Goal: Transaction & Acquisition: Purchase product/service

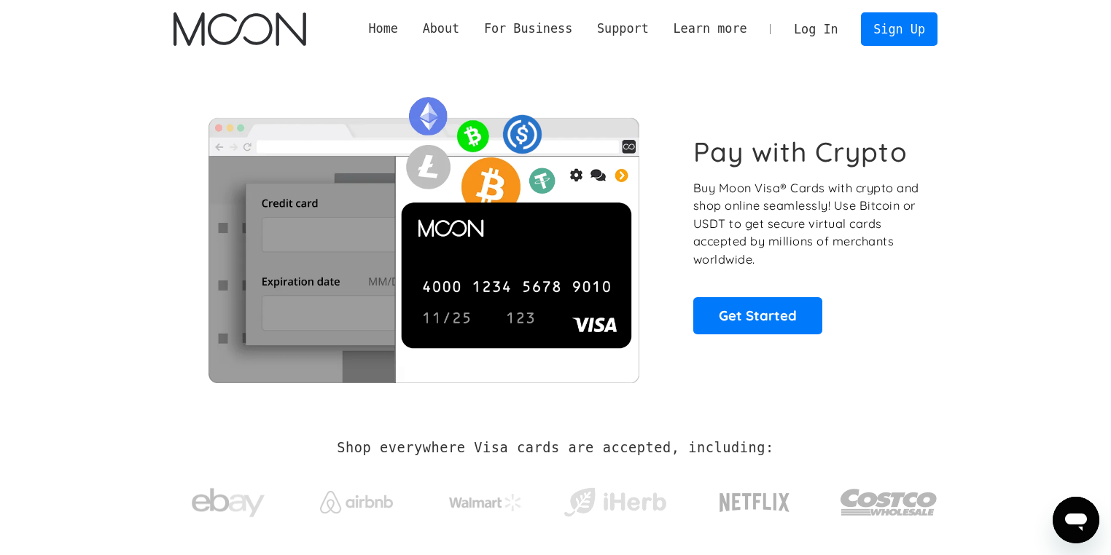
click at [829, 25] on link "Log In" at bounding box center [815, 29] width 69 height 32
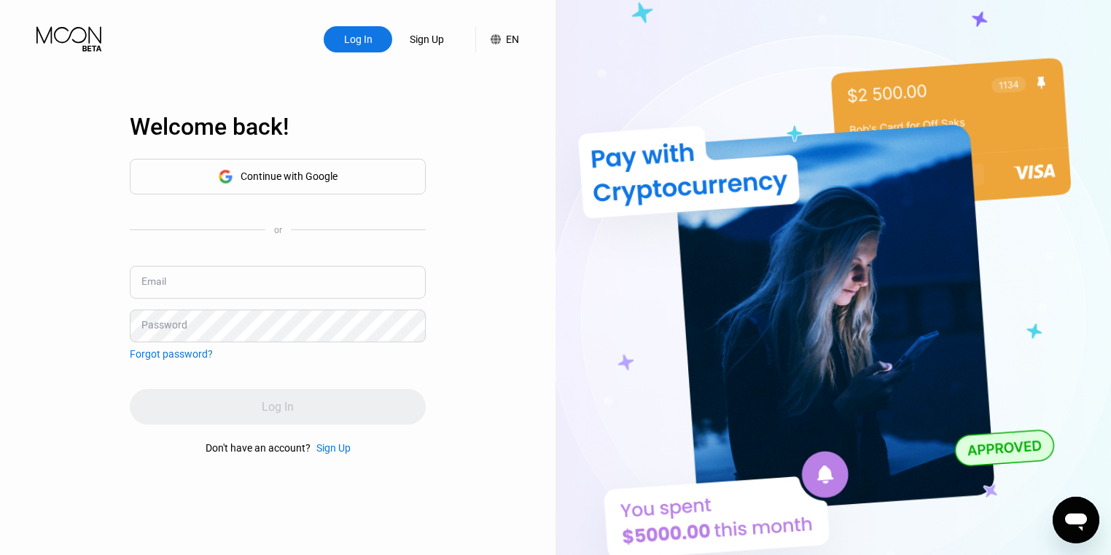
click at [302, 281] on input "text" at bounding box center [278, 282] width 296 height 33
click at [271, 187] on div "Continue with Google" at bounding box center [278, 177] width 296 height 36
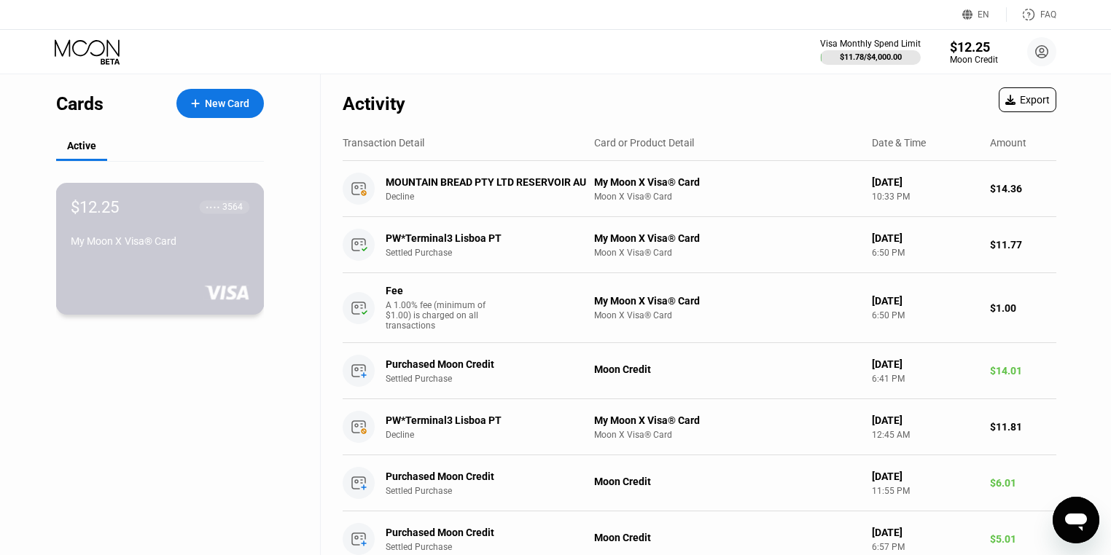
click at [108, 240] on div "My Moon X Visa® Card" at bounding box center [160, 241] width 179 height 12
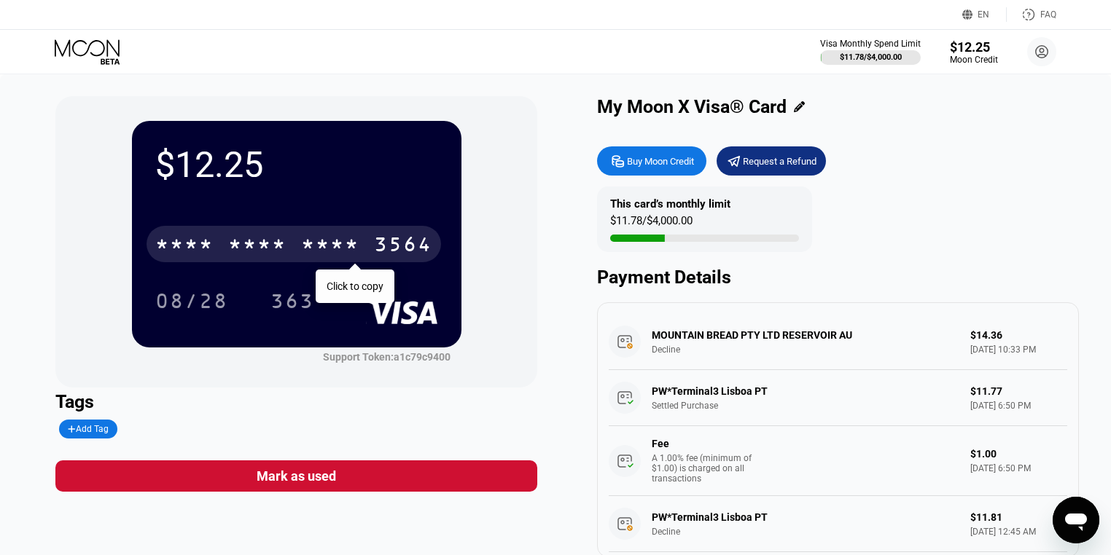
click at [379, 239] on div "3564" at bounding box center [403, 246] width 58 height 23
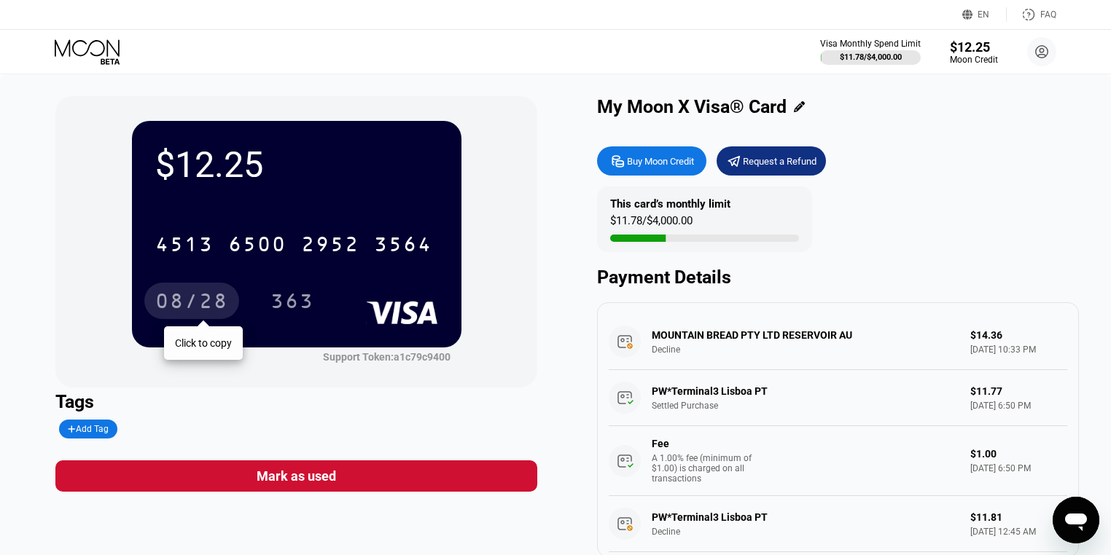
click at [192, 292] on div "08/28" at bounding box center [191, 301] width 95 height 36
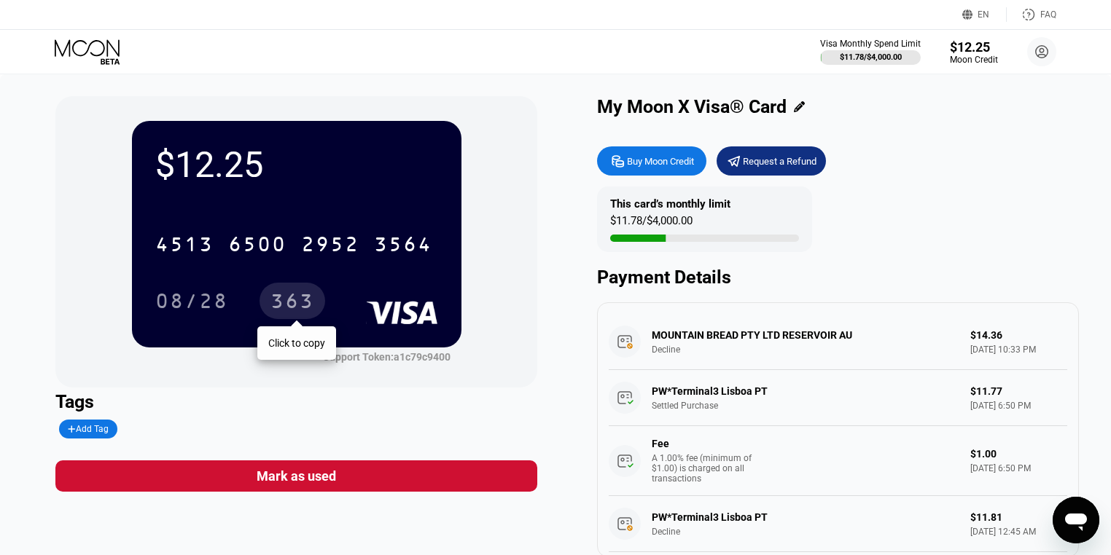
click at [297, 300] on div "363" at bounding box center [292, 302] width 44 height 23
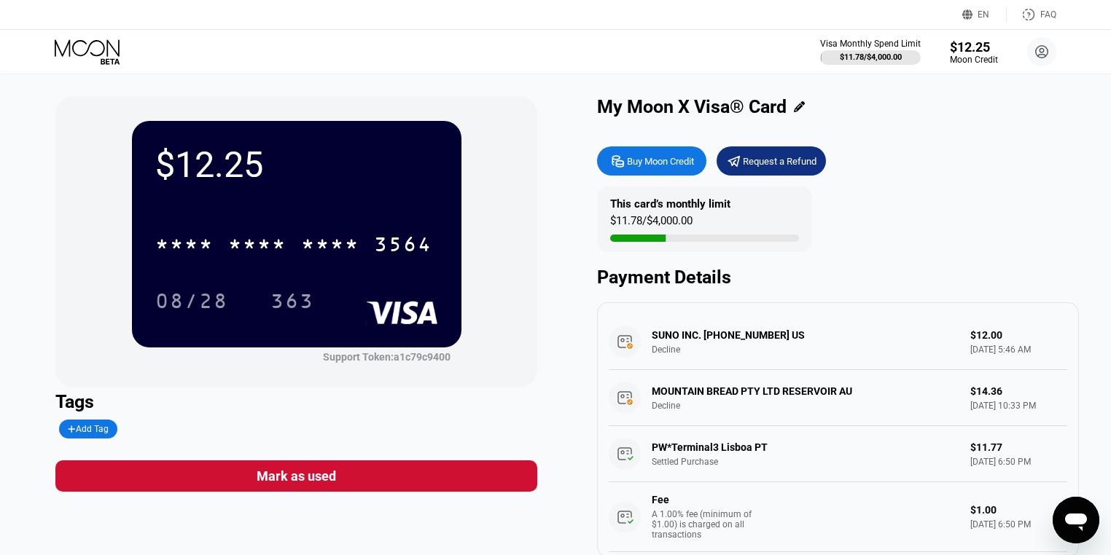
click at [666, 352] on div "SUNO INC. +16017417866 US Decline $12.00 Sep 21, 2025 5:46 AM" at bounding box center [837, 342] width 458 height 56
click at [634, 330] on div "SUNO INC. +16017417866 US Decline $12.00 Sep 21, 2025 5:46 AM" at bounding box center [837, 342] width 458 height 56
click at [621, 348] on div "SUNO INC. +16017417866 US Decline $12.00 Sep 21, 2025 5:46 AM" at bounding box center [837, 342] width 458 height 56
click at [715, 363] on div "SUNO INC. +16017417866 US Decline $12.00 Sep 21, 2025 5:46 AM" at bounding box center [837, 342] width 458 height 56
click at [660, 168] on div "Buy Moon Credit" at bounding box center [660, 161] width 67 height 12
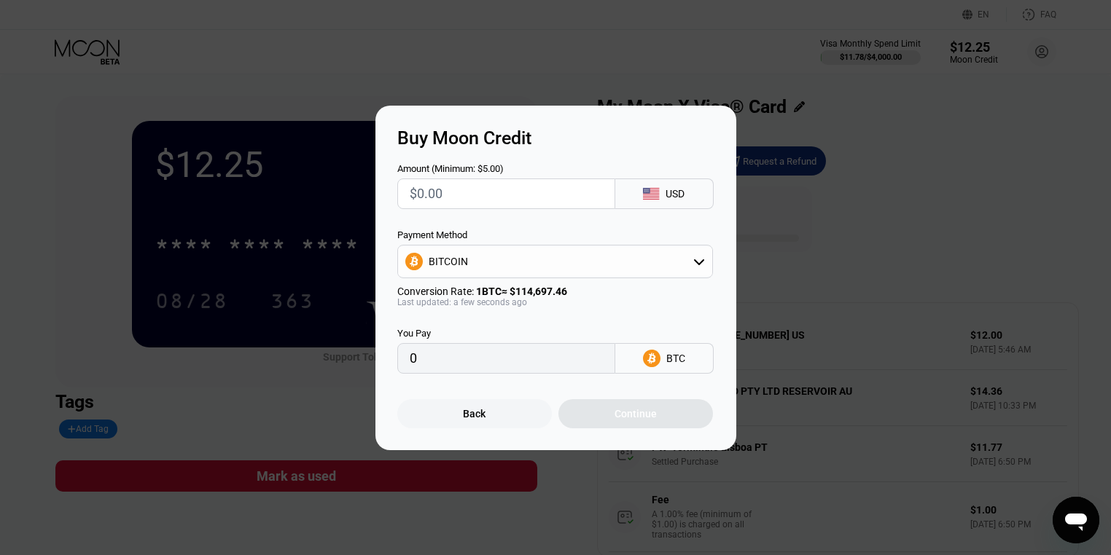
click at [576, 246] on div "BITCOIN" at bounding box center [555, 262] width 316 height 34
click at [574, 264] on div "BITCOIN" at bounding box center [555, 261] width 314 height 29
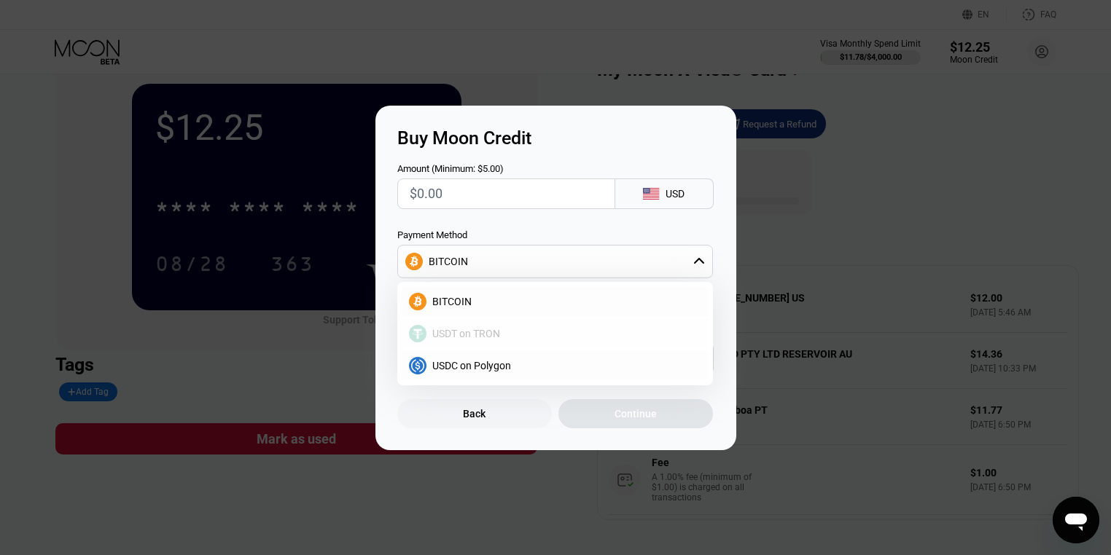
scroll to position [58, 0]
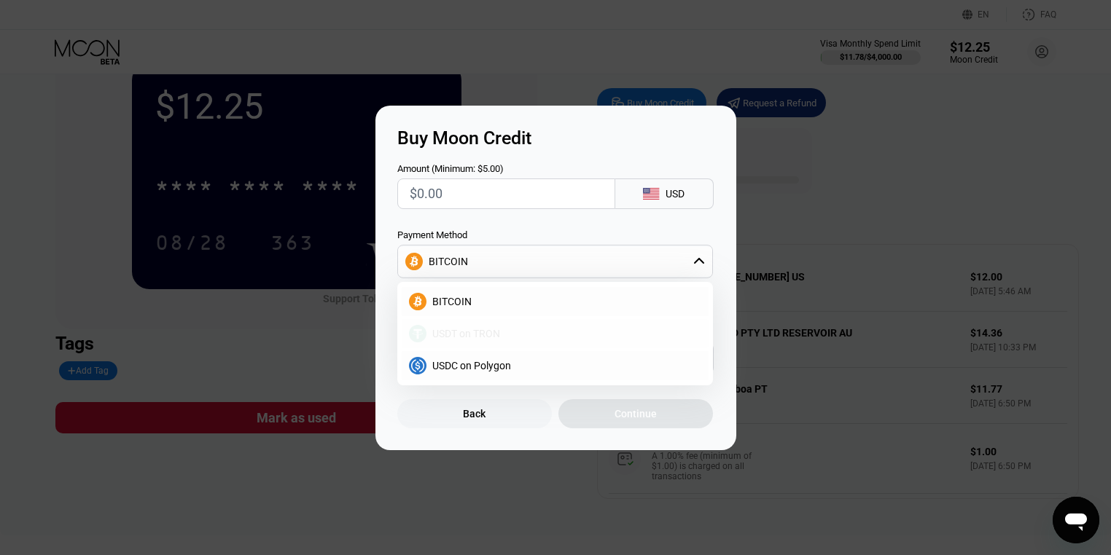
click at [528, 332] on div "USDT on TRON" at bounding box center [563, 334] width 275 height 12
type input "0.00"
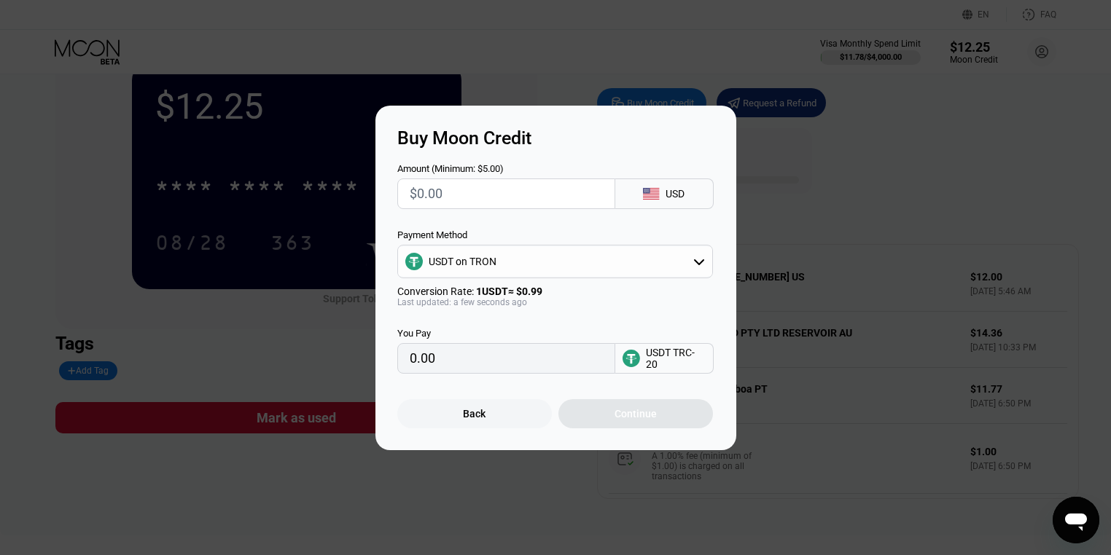
drag, startPoint x: 488, startPoint y: 198, endPoint x: 398, endPoint y: 194, distance: 90.5
click at [398, 194] on div at bounding box center [506, 194] width 218 height 31
type input "$10"
type input "10.10"
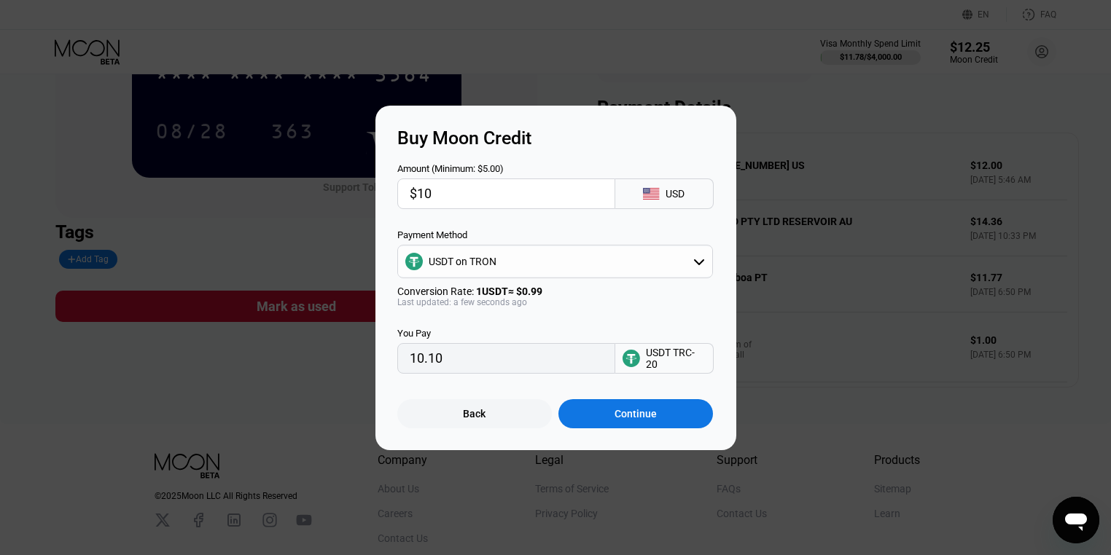
scroll to position [175, 0]
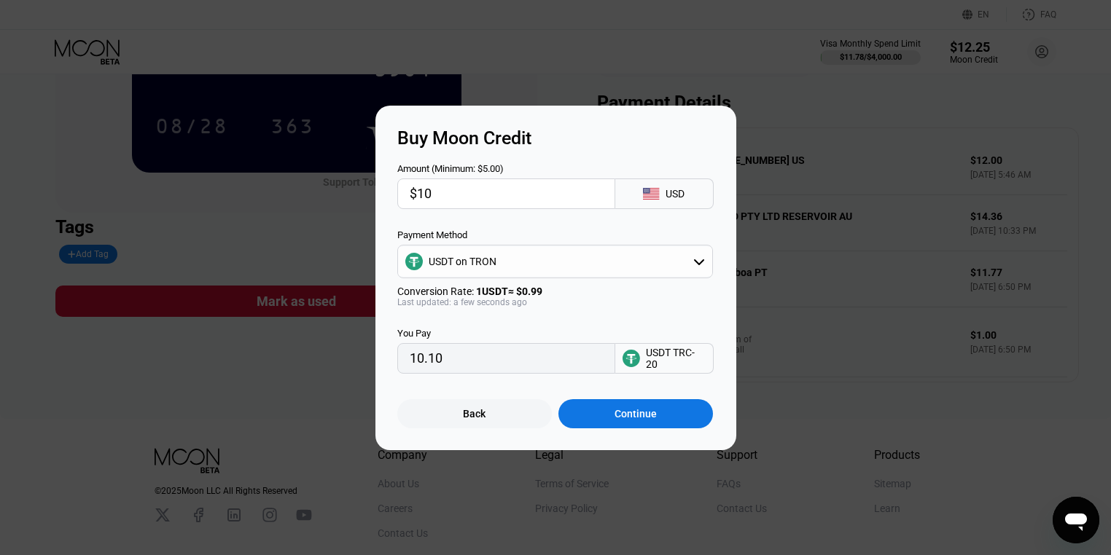
drag, startPoint x: 488, startPoint y: 365, endPoint x: 294, endPoint y: 347, distance: 194.0
click at [294, 347] on div "Buy Moon Credit Amount (Minimum: $5.00) $10 USD Payment Method USDT on TRON Con…" at bounding box center [555, 278] width 1111 height 345
click at [449, 363] on input "10.10" at bounding box center [506, 358] width 193 height 29
drag, startPoint x: 379, startPoint y: 371, endPoint x: 417, endPoint y: 367, distance: 38.1
click at [417, 367] on input "10.10" at bounding box center [506, 358] width 193 height 29
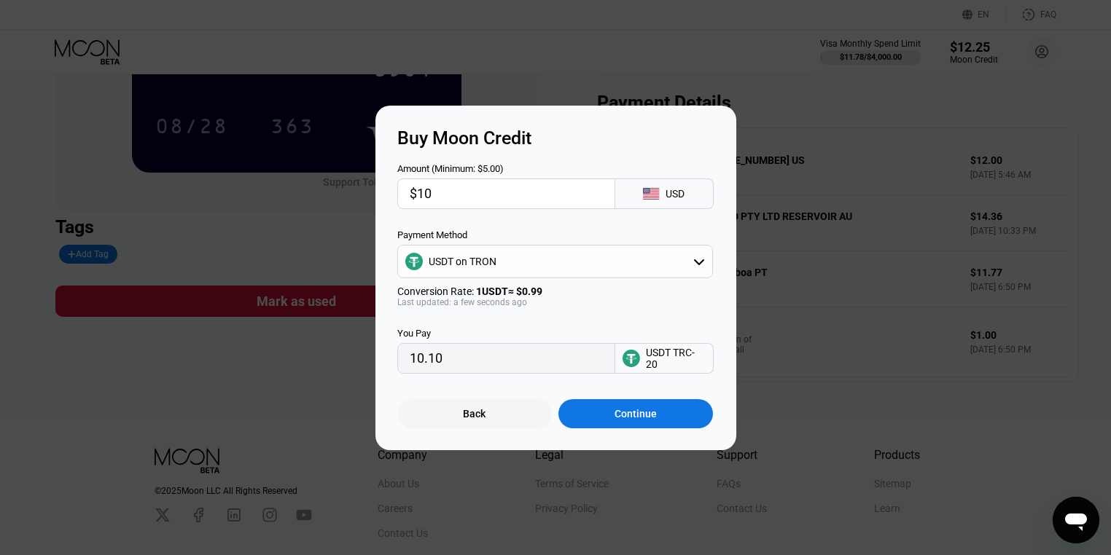
drag, startPoint x: 440, startPoint y: 197, endPoint x: 423, endPoint y: 197, distance: 16.8
click at [423, 197] on input "$10" at bounding box center [506, 193] width 193 height 29
type input "$15"
type input "15.15"
type input "$15"
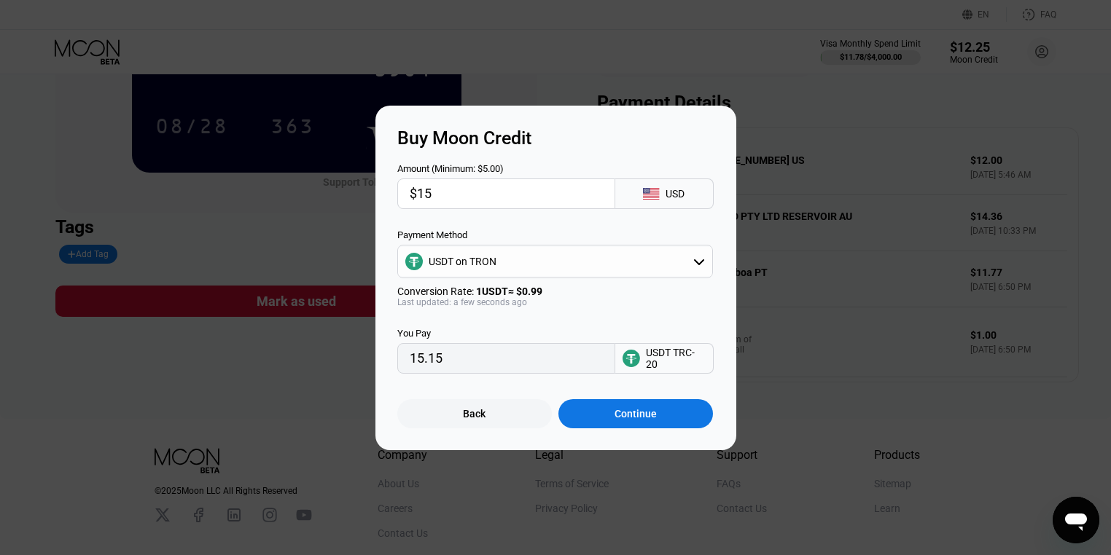
click at [465, 371] on input "15.15" at bounding box center [506, 358] width 193 height 29
drag, startPoint x: 480, startPoint y: 367, endPoint x: 341, endPoint y: 361, distance: 139.3
click at [340, 361] on div "Buy Moon Credit Amount (Minimum: $5.00) $15 USD Payment Method USDT on TRON Con…" at bounding box center [555, 278] width 1111 height 345
click at [630, 420] on div "Continue" at bounding box center [635, 414] width 42 height 12
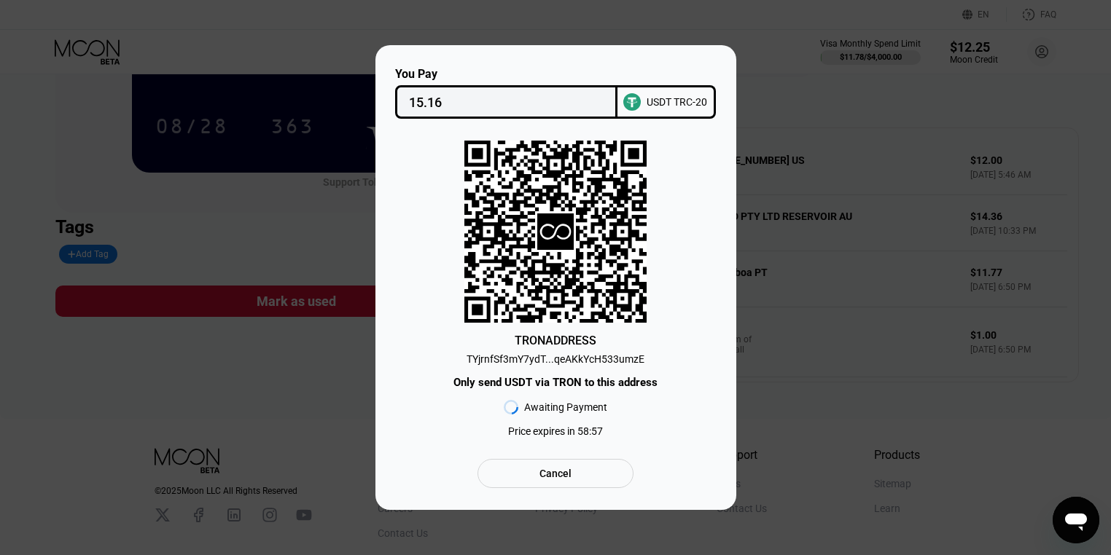
click at [591, 356] on div "TYjrnfSf3mY7ydT...qeAKkYcH533umzE" at bounding box center [555, 359] width 178 height 12
click at [597, 359] on div "TYjrnfSf3mY7ydT...qeAKkYcH533umzE" at bounding box center [555, 359] width 178 height 12
click at [423, 96] on input "15.16" at bounding box center [506, 101] width 195 height 29
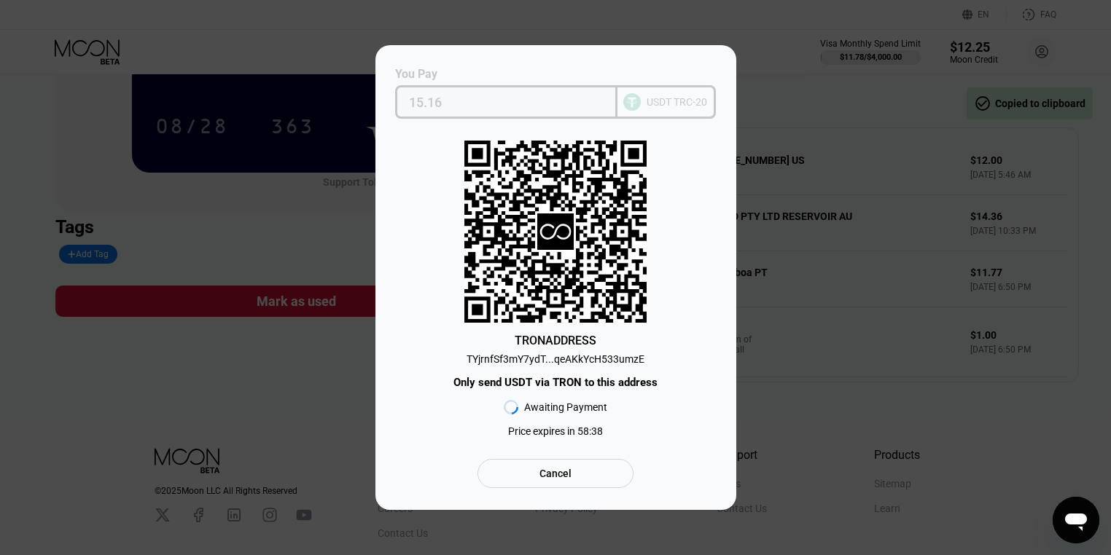
drag, startPoint x: 453, startPoint y: 98, endPoint x: 407, endPoint y: 93, distance: 45.5
click at [407, 93] on div "15.16" at bounding box center [506, 102] width 222 height 34
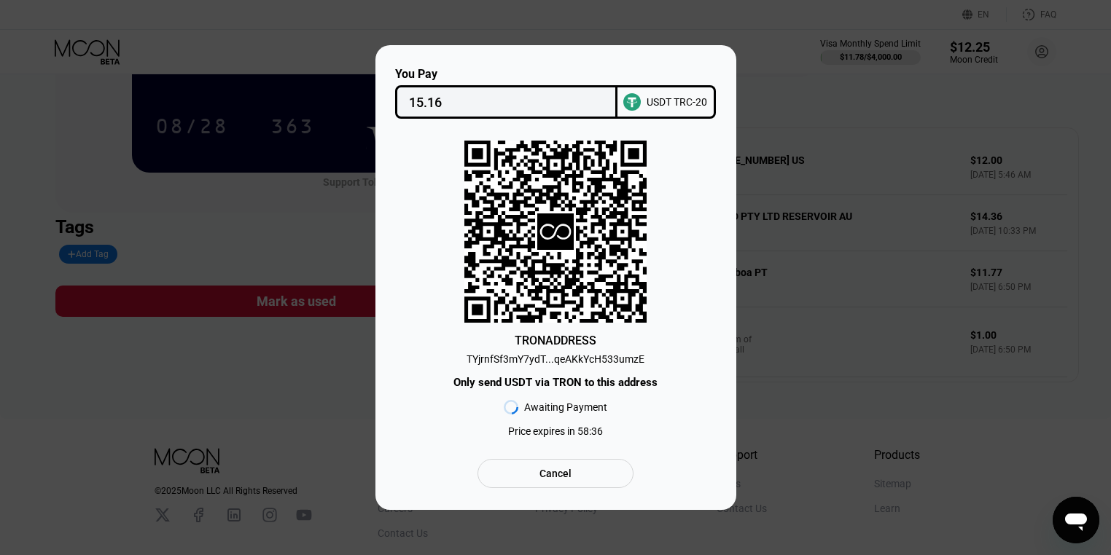
click at [621, 411] on div "TRON ADDRESS TYjrnfSf3mY7ydT...qeAKkYcH533umzE Only send USDT via TRON to this …" at bounding box center [555, 293] width 317 height 304
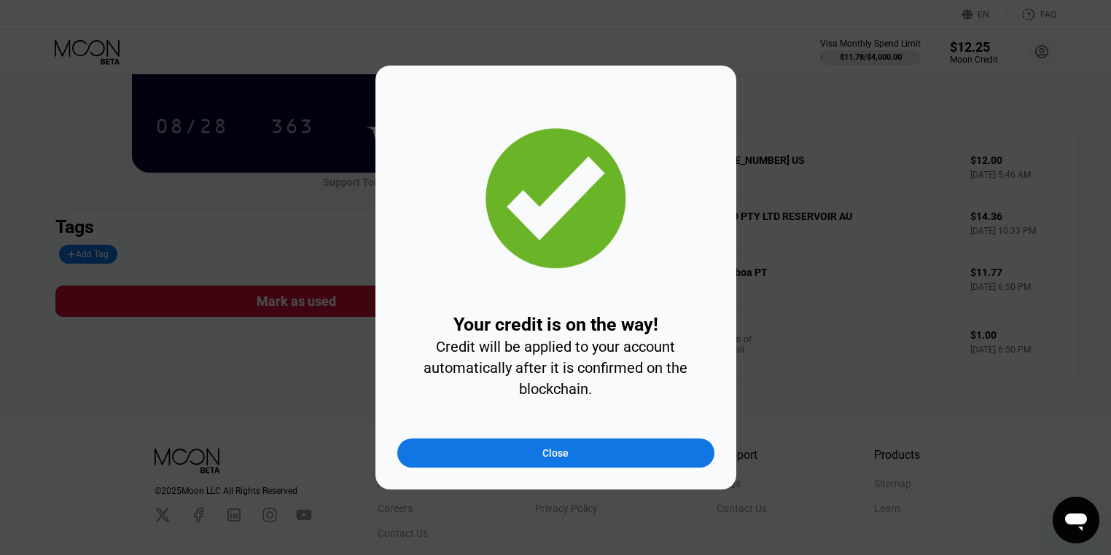
click at [590, 458] on div "Close" at bounding box center [555, 453] width 317 height 29
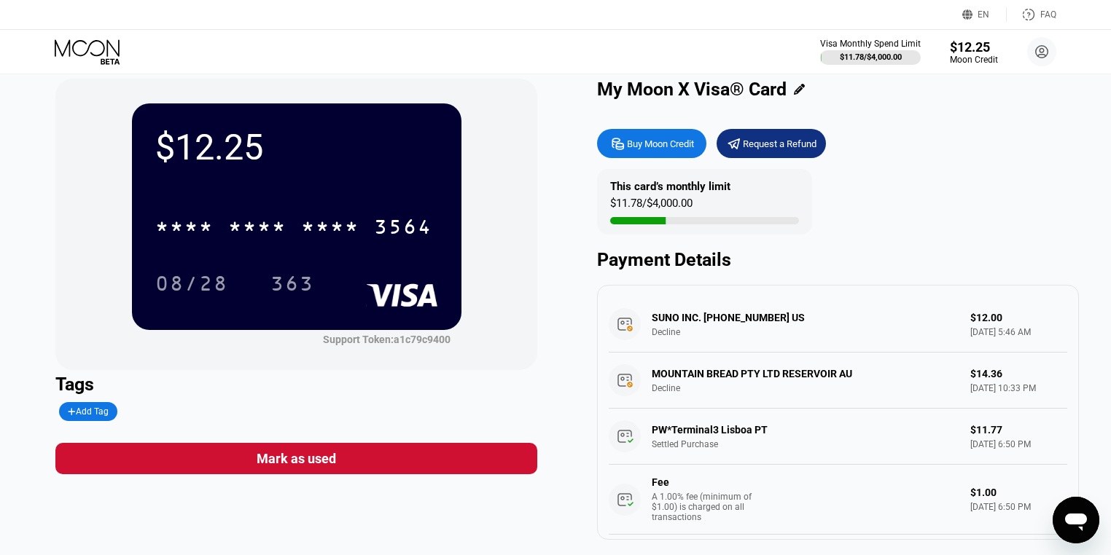
scroll to position [0, 0]
